Goal: Find contact information: Find contact information

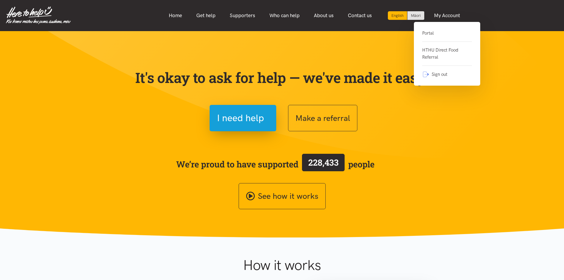
click at [421, 33] on div "Portal HTHU Direct Food Referral Sign out" at bounding box center [447, 54] width 66 height 64
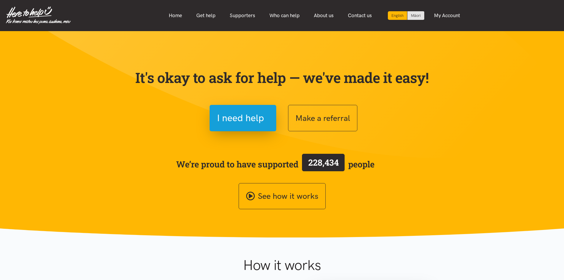
click at [423, 33] on section "It's okay to ask for help — we've made it easy! I need help Make a referral We’…" at bounding box center [282, 134] width 564 height 206
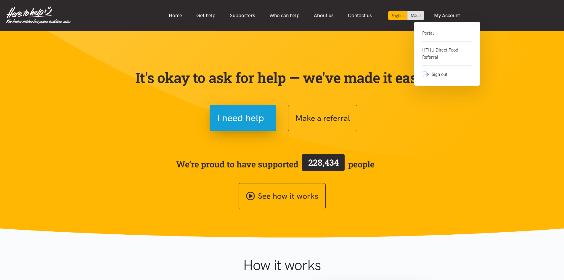
click at [439, 30] on link "Portal" at bounding box center [447, 36] width 50 height 12
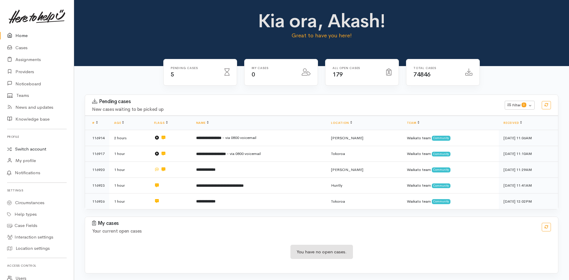
click at [25, 145] on link "Switch account" at bounding box center [37, 149] width 74 height 12
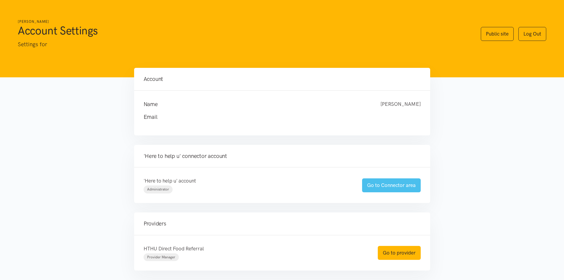
click at [390, 184] on link "Go to Connector area" at bounding box center [391, 185] width 59 height 14
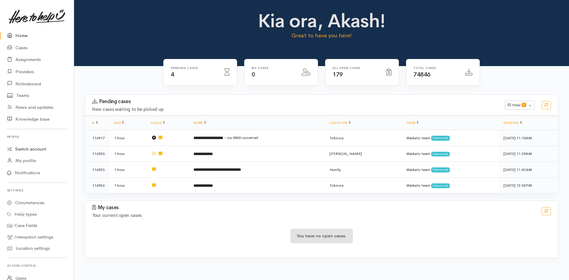
click at [22, 150] on link "Switch account" at bounding box center [37, 149] width 74 height 12
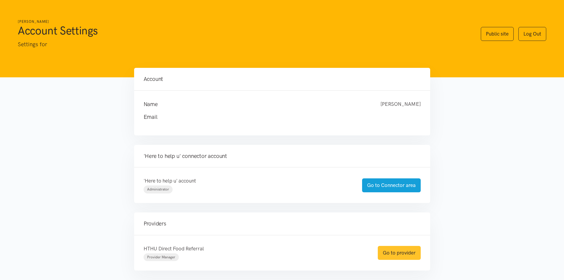
click at [395, 254] on link "Go to provider" at bounding box center [399, 253] width 43 height 14
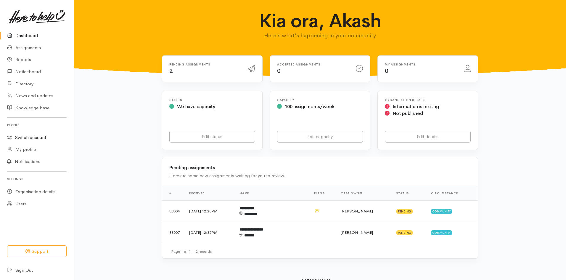
click at [20, 139] on link "Switch account" at bounding box center [37, 138] width 74 height 12
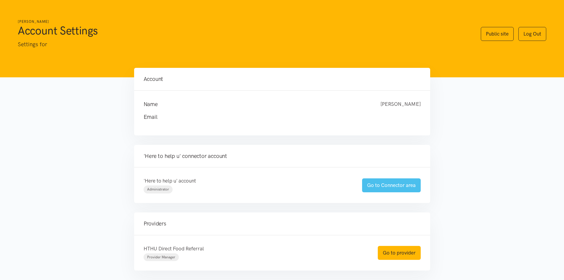
click at [403, 189] on link "Go to Connector area" at bounding box center [391, 185] width 59 height 14
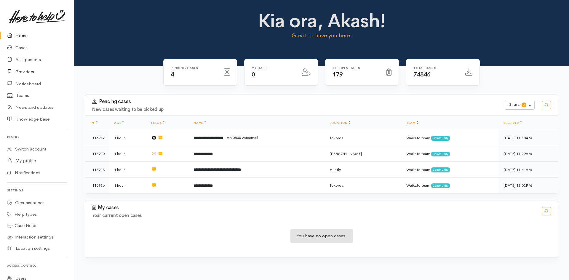
click at [28, 71] on link "Providers" at bounding box center [37, 72] width 74 height 12
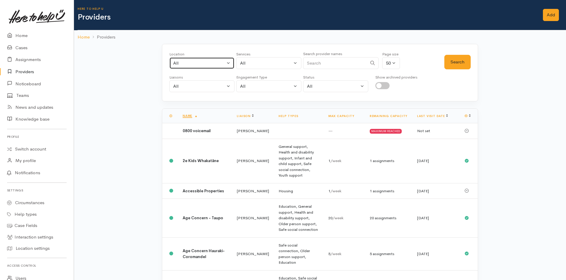
click at [205, 64] on div "All" at bounding box center [199, 63] width 52 height 7
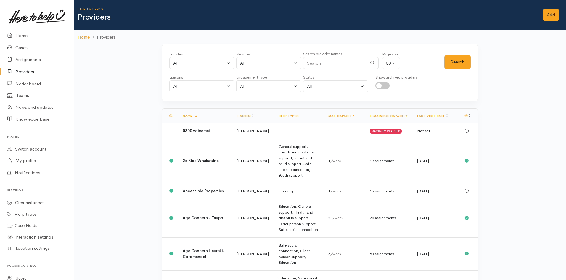
click at [21, 73] on link "Providers" at bounding box center [37, 72] width 74 height 12
click at [209, 66] on div "All" at bounding box center [199, 63] width 52 height 7
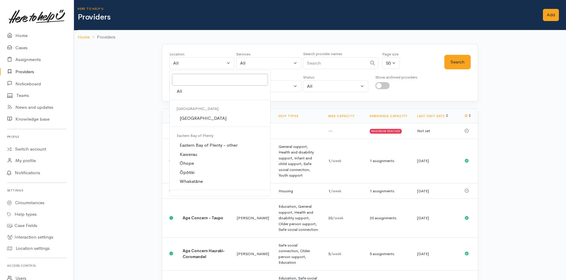
click at [340, 25] on div "Here to help u Providers Add Add" at bounding box center [322, 15] width 489 height 30
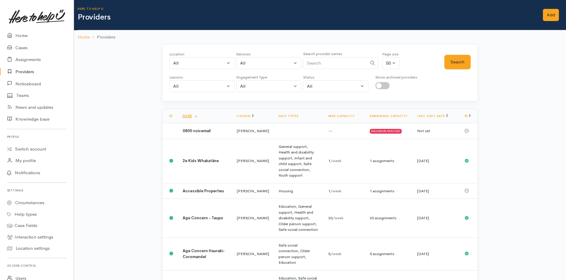
click at [328, 63] on input "Search" at bounding box center [335, 63] width 64 height 12
type input "Hamilton Foodbank"
click at [460, 59] on button "Search" at bounding box center [458, 62] width 26 height 15
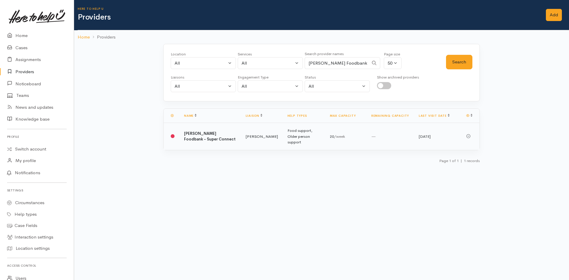
click at [254, 132] on td "Heather Moore" at bounding box center [262, 136] width 42 height 27
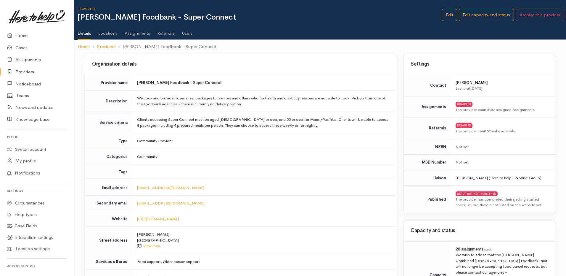
click at [183, 33] on link "Users" at bounding box center [187, 31] width 11 height 17
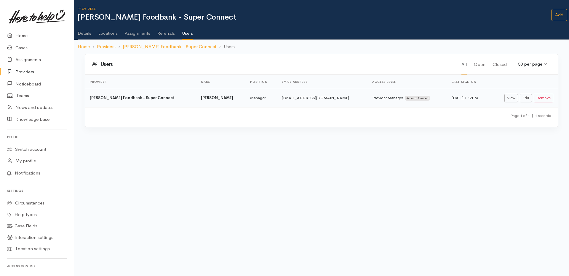
click at [201, 100] on b "[PERSON_NAME]" at bounding box center [217, 97] width 32 height 5
copy tr "[PERSON_NAME]"
click at [297, 99] on td "[EMAIL_ADDRESS][DOMAIN_NAME]" at bounding box center [322, 98] width 90 height 18
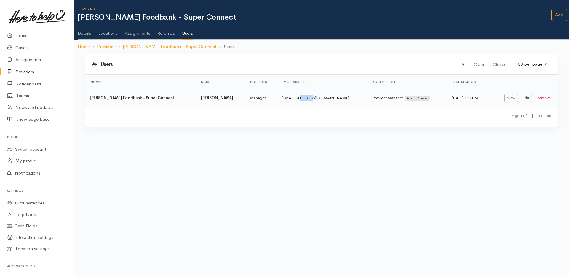
click at [297, 99] on td "[EMAIL_ADDRESS][DOMAIN_NAME]" at bounding box center [322, 98] width 90 height 18
click at [297, 98] on td "[EMAIL_ADDRESS][DOMAIN_NAME]" at bounding box center [322, 98] width 90 height 18
copy tr "[EMAIL_ADDRESS][DOMAIN_NAME]"
